Goal: Task Accomplishment & Management: Complete application form

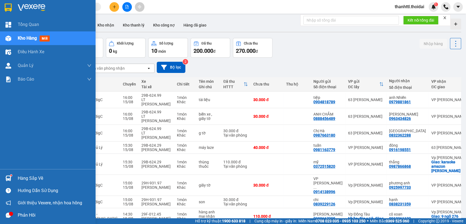
click at [21, 175] on div "Hàng sắp về" at bounding box center [55, 178] width 74 height 8
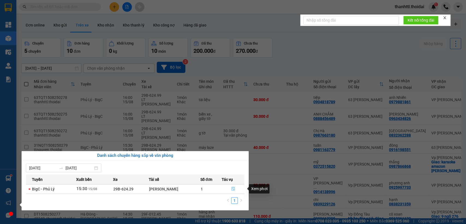
click at [235, 188] on button "button" at bounding box center [233, 189] width 22 height 9
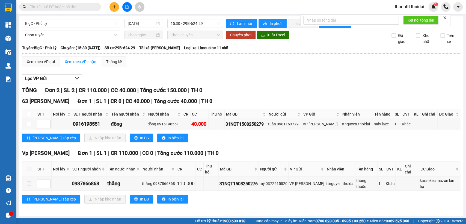
click at [241, 89] on div "Lọc VP Gửi TỔNG Đơn 2 | SL 2 | CR 110.000 | CC 40.000 | Tổng cước 150.000 | TH…" at bounding box center [241, 141] width 438 height 139
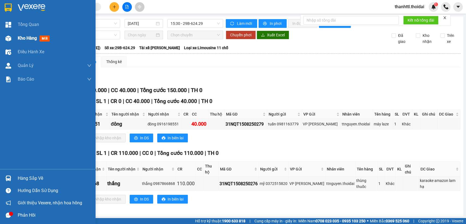
click at [27, 38] on span "Kho hàng" at bounding box center [27, 38] width 19 height 5
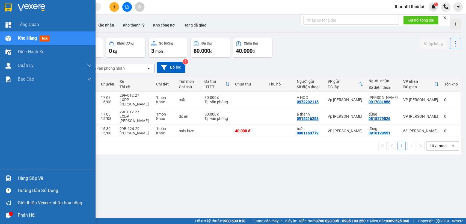
click at [20, 179] on div "Hàng sắp về" at bounding box center [55, 178] width 74 height 8
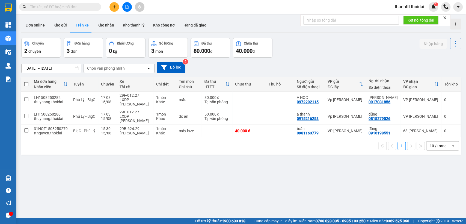
click at [275, 190] on section "Kết quả tìm kiếm ( 0 ) Bộ lọc No Data thanhttl.thoidai 1 Tổng Quan Kho hàng mới…" at bounding box center [233, 112] width 466 height 224
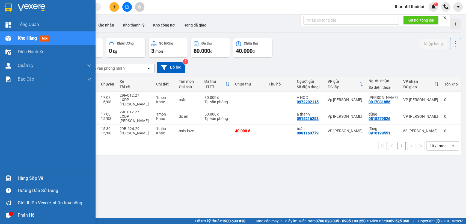
click at [25, 179] on div "Hàng sắp về" at bounding box center [55, 178] width 74 height 8
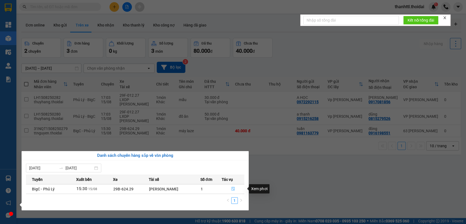
click at [232, 188] on icon "file-done" at bounding box center [233, 189] width 3 height 4
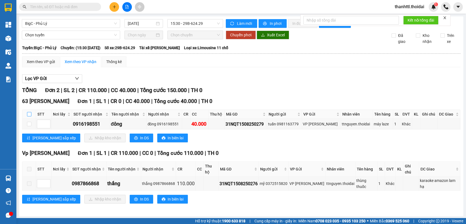
click at [30, 116] on input "checkbox" at bounding box center [29, 114] width 4 height 4
checkbox input "true"
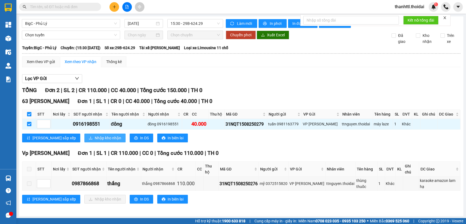
click at [95, 141] on span "Nhập kho nhận" at bounding box center [108, 138] width 26 height 6
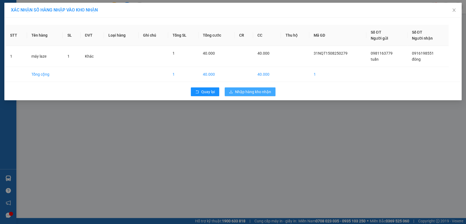
click at [250, 92] on span "Nhập hàng kho nhận" at bounding box center [253, 92] width 36 height 6
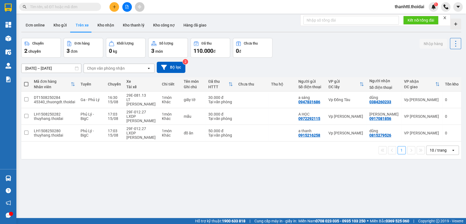
click at [85, 28] on button "Trên xe" at bounding box center [82, 25] width 22 height 13
click at [100, 25] on button "Kho nhận" at bounding box center [105, 25] width 25 height 13
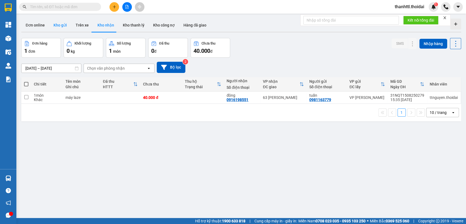
click at [61, 26] on button "Kho gửi" at bounding box center [60, 25] width 22 height 13
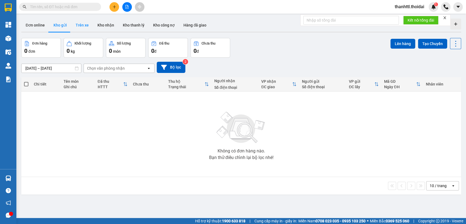
click at [81, 27] on button "Trên xe" at bounding box center [82, 25] width 22 height 13
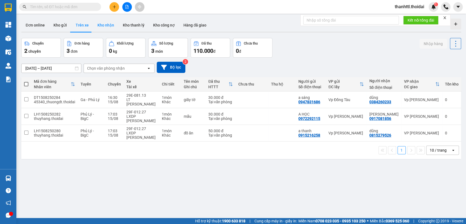
click at [105, 25] on button "Kho nhận" at bounding box center [105, 25] width 25 height 13
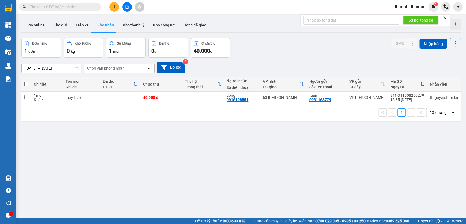
click at [149, 68] on icon at bounding box center [149, 68] width 2 height 1
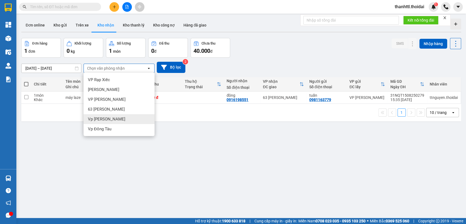
click at [111, 119] on div "Vp [PERSON_NAME]" at bounding box center [119, 119] width 71 height 10
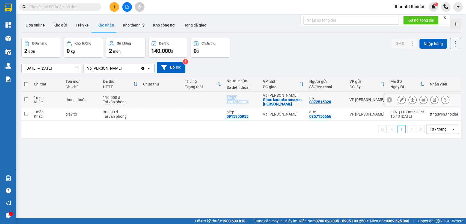
drag, startPoint x: 220, startPoint y: 102, endPoint x: 254, endPoint y: 105, distance: 34.3
click at [254, 105] on tr "1 món Khác thùng thuốc 110.000 đ Tại văn phòng thắng 0987866868 Vp [PERSON_NAME…" at bounding box center [241, 100] width 440 height 17
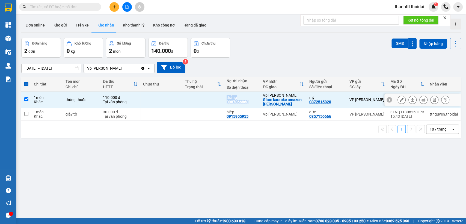
copy div "thắng 0987866868"
click at [306, 63] on div "[DATE] – [DATE] Press the down arrow key to interact with the calendar and sele…" at bounding box center [241, 67] width 440 height 11
click at [26, 101] on input "checkbox" at bounding box center [26, 99] width 4 height 4
checkbox input "false"
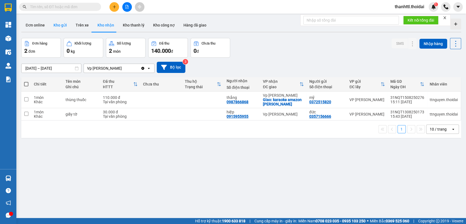
click at [59, 25] on button "Kho gửi" at bounding box center [60, 25] width 22 height 13
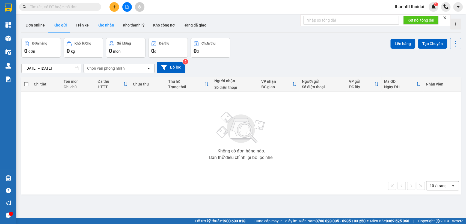
click at [96, 25] on button "Kho nhận" at bounding box center [105, 25] width 25 height 13
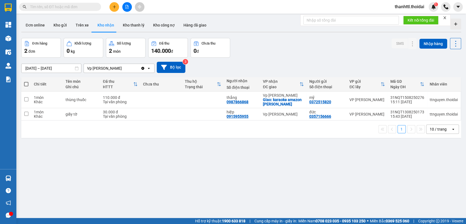
click at [149, 67] on icon "open" at bounding box center [149, 68] width 4 height 4
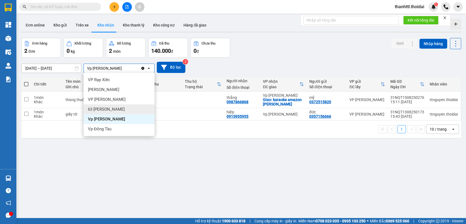
click at [103, 109] on span "63 [PERSON_NAME]" at bounding box center [106, 109] width 37 height 5
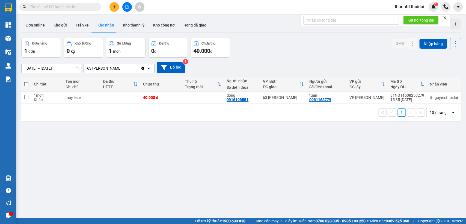
click at [118, 8] on button at bounding box center [115, 7] width 10 height 10
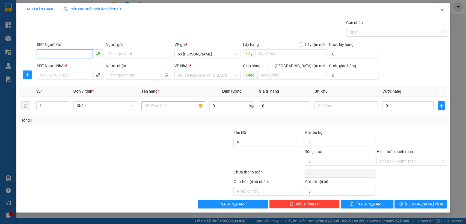
click at [64, 52] on input "SĐT Người Gửi" at bounding box center [65, 53] width 56 height 9
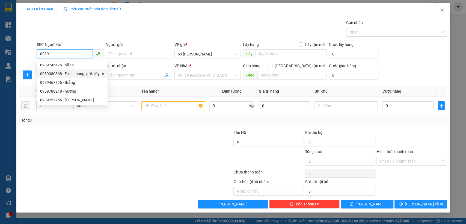
click at [67, 72] on div "0989380368 - Đinh nhung- gửi giấy tờ" at bounding box center [72, 74] width 64 height 6
type input "0989380368"
type input "Đinh nhung- gửi giấy tờ"
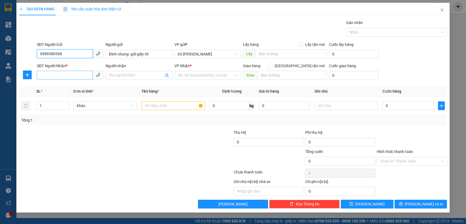
type input "0989380368"
click at [70, 74] on input "SĐT Người Nhận *" at bounding box center [65, 75] width 56 height 9
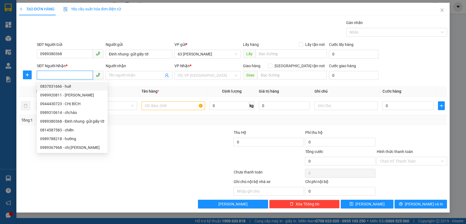
click at [66, 74] on input "SĐT Người Nhận *" at bounding box center [65, 75] width 56 height 9
click at [61, 104] on div "0944430723 - CHỊ BÍCH" at bounding box center [72, 104] width 64 height 6
type input "0944430723"
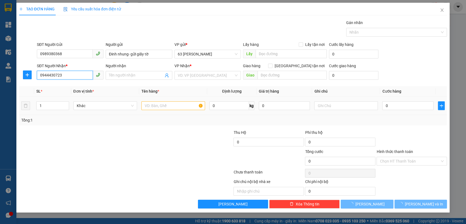
type input "CHỊ BÍCH"
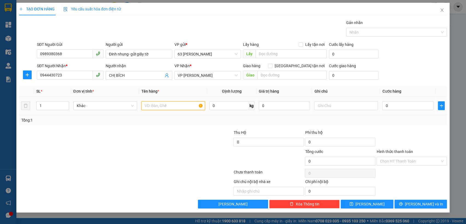
click at [174, 108] on input "text" at bounding box center [174, 105] width 64 height 9
type input "giấy tờ"
click at [385, 105] on input "0" at bounding box center [407, 105] width 51 height 9
click at [386, 105] on input "0.000" at bounding box center [407, 105] width 51 height 9
type input "30.000"
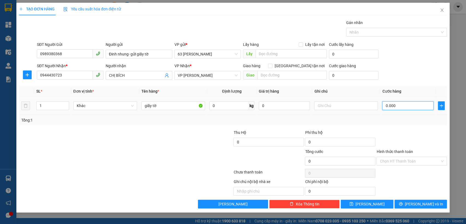
type input "30.000"
click at [417, 204] on span "[PERSON_NAME] và In" at bounding box center [424, 204] width 38 height 6
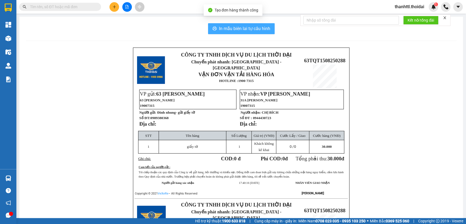
click at [242, 31] on span "In mẫu biên lai tự cấu hình" at bounding box center [244, 28] width 51 height 7
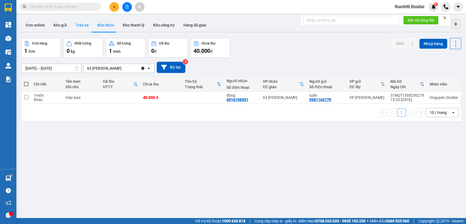
click at [82, 26] on button "Trên xe" at bounding box center [82, 25] width 22 height 13
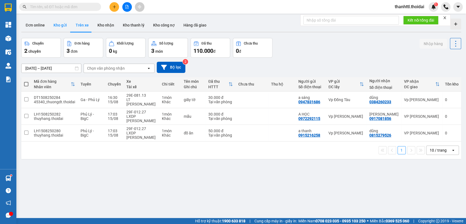
click at [60, 26] on button "Kho gửi" at bounding box center [60, 25] width 22 height 13
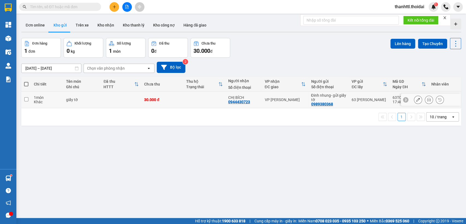
click at [427, 98] on icon at bounding box center [429, 100] width 4 height 4
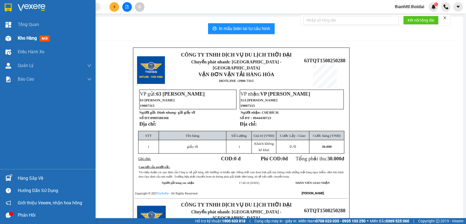
click at [37, 38] on div "Kho hàng mới" at bounding box center [35, 38] width 34 height 7
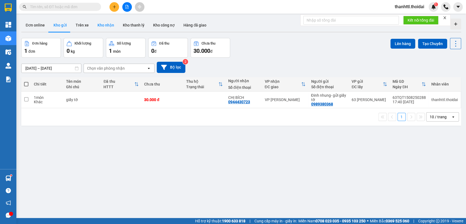
click at [104, 25] on button "Kho nhận" at bounding box center [105, 25] width 25 height 13
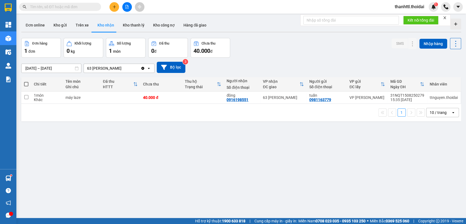
click at [149, 66] on icon "open" at bounding box center [149, 68] width 4 height 4
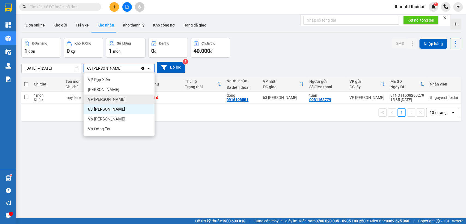
click at [115, 101] on span "VP [PERSON_NAME]" at bounding box center [107, 99] width 38 height 5
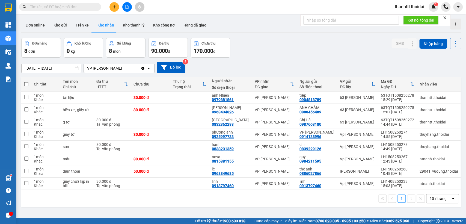
click at [149, 68] on icon at bounding box center [149, 68] width 2 height 1
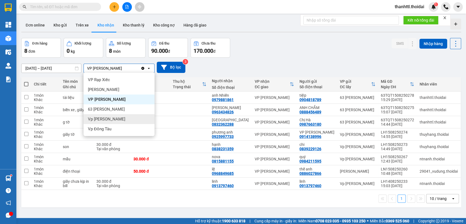
click at [103, 119] on span "Vp [PERSON_NAME]" at bounding box center [106, 118] width 37 height 5
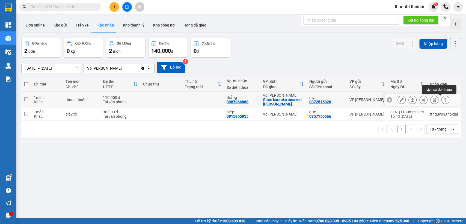
click at [444, 99] on icon at bounding box center [446, 100] width 4 height 4
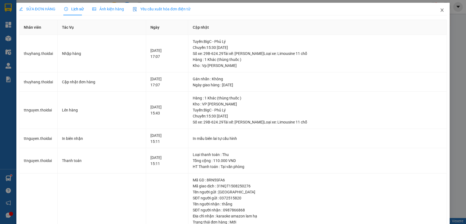
click at [440, 9] on icon "close" at bounding box center [442, 10] width 4 height 4
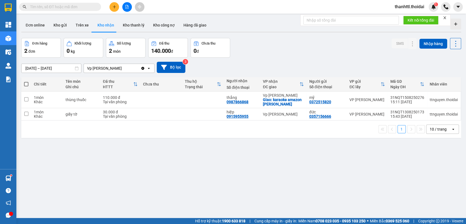
click at [149, 67] on icon "open" at bounding box center [149, 68] width 4 height 4
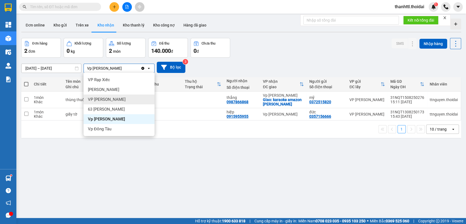
click at [115, 100] on span "VP [PERSON_NAME]" at bounding box center [107, 99] width 38 height 5
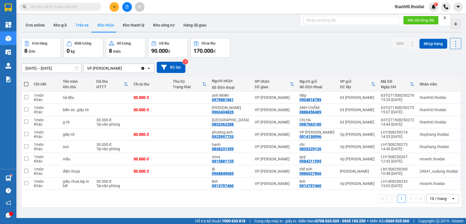
click at [85, 29] on button "Trên xe" at bounding box center [82, 25] width 22 height 13
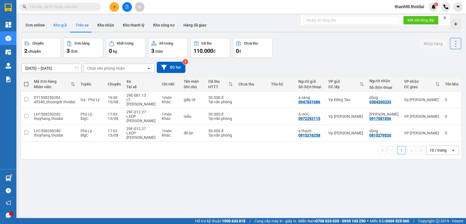
click at [66, 27] on button "Kho gửi" at bounding box center [60, 25] width 22 height 13
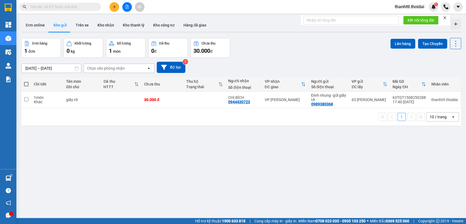
click at [413, 7] on span "thanhttl.thoidai" at bounding box center [410, 6] width 38 height 7
click at [409, 16] on span "Đăng xuất" at bounding box center [412, 17] width 28 height 6
